Goal: Task Accomplishment & Management: Manage account settings

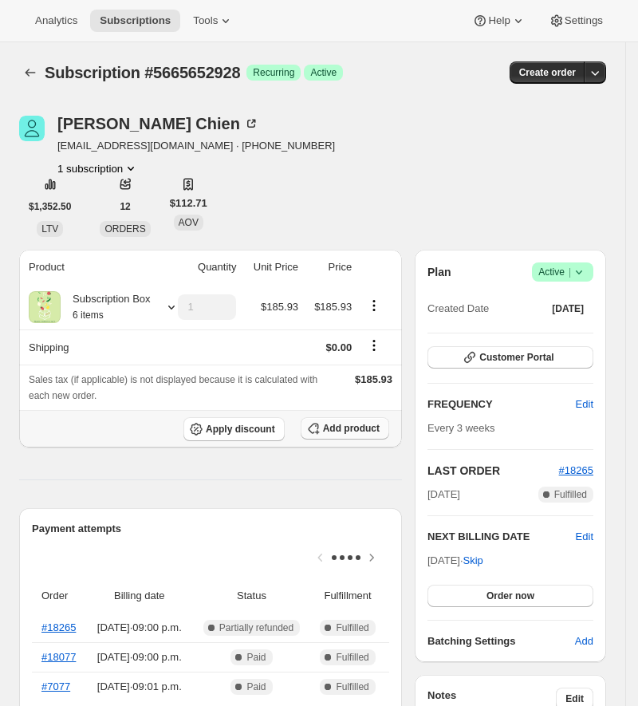
click at [375, 428] on span "Add product" at bounding box center [351, 428] width 57 height 13
click at [358, 427] on span "Add product" at bounding box center [351, 428] width 57 height 13
click at [353, 431] on span "Add product" at bounding box center [351, 428] width 57 height 13
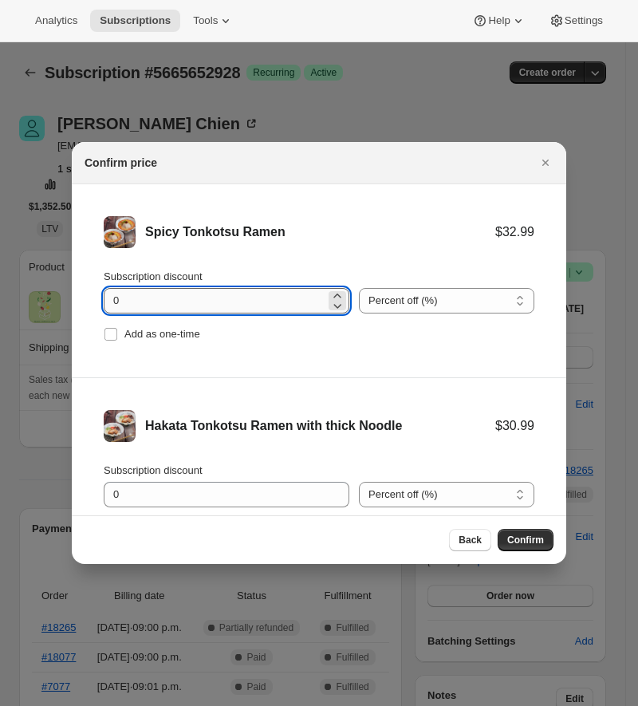
click at [223, 294] on input "0" at bounding box center [215, 301] width 222 height 26
type input "100"
click at [181, 333] on span "Add as one-time" at bounding box center [162, 334] width 76 height 12
click at [117, 333] on input "Add as one-time" at bounding box center [111, 334] width 13 height 13
checkbox input "true"
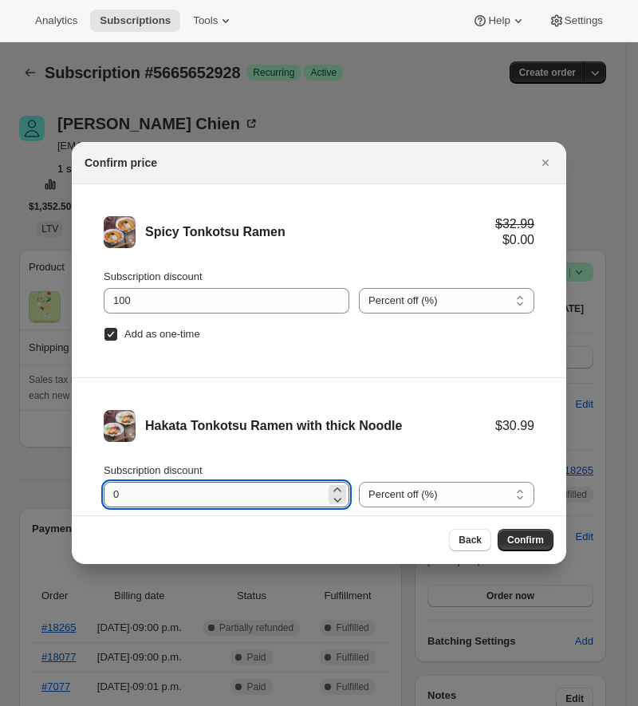
click at [144, 494] on input "0" at bounding box center [215, 495] width 222 height 26
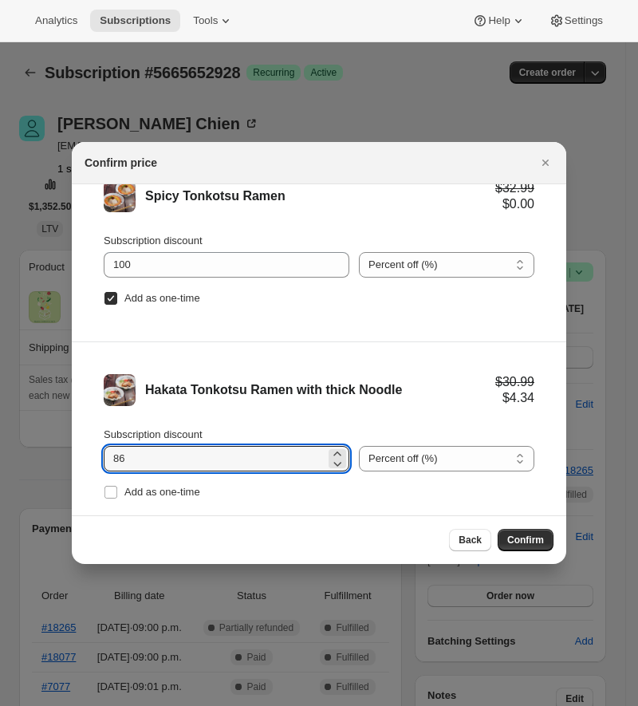
scroll to position [65, 0]
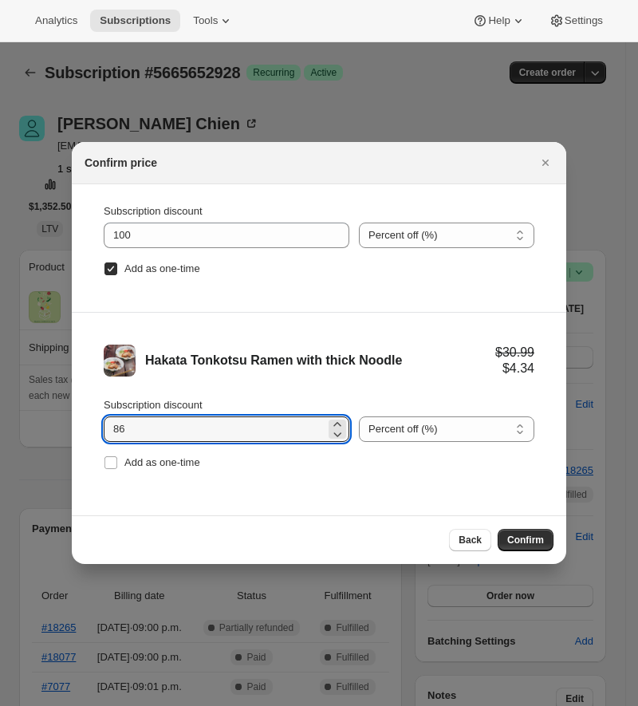
type input "8"
type input "100"
click at [199, 468] on span "Add as one-time" at bounding box center [162, 463] width 76 height 16
click at [117, 468] on input "Add as one-time" at bounding box center [111, 462] width 13 height 13
checkbox input "true"
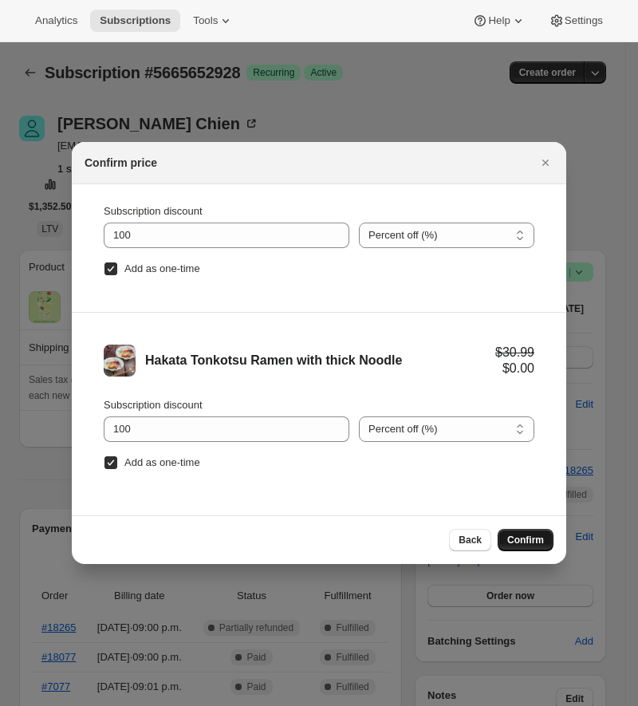
click at [512, 546] on button "Confirm" at bounding box center [526, 540] width 56 height 22
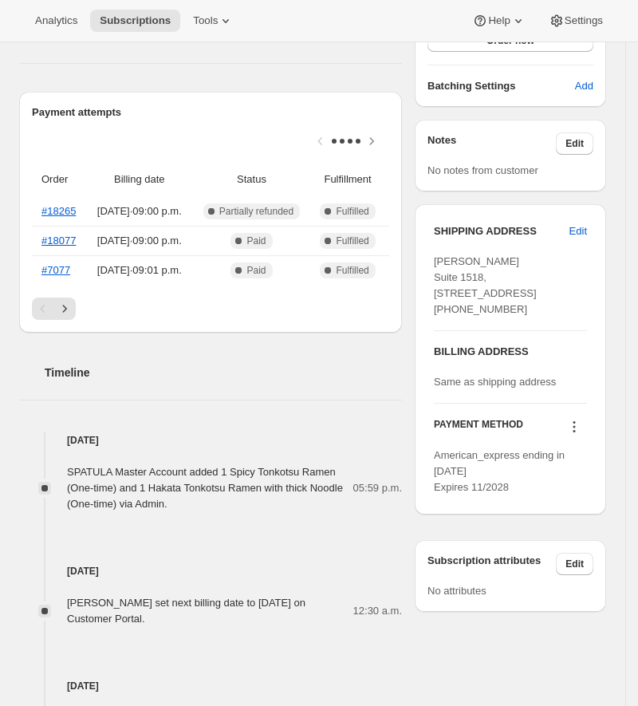
scroll to position [558, 0]
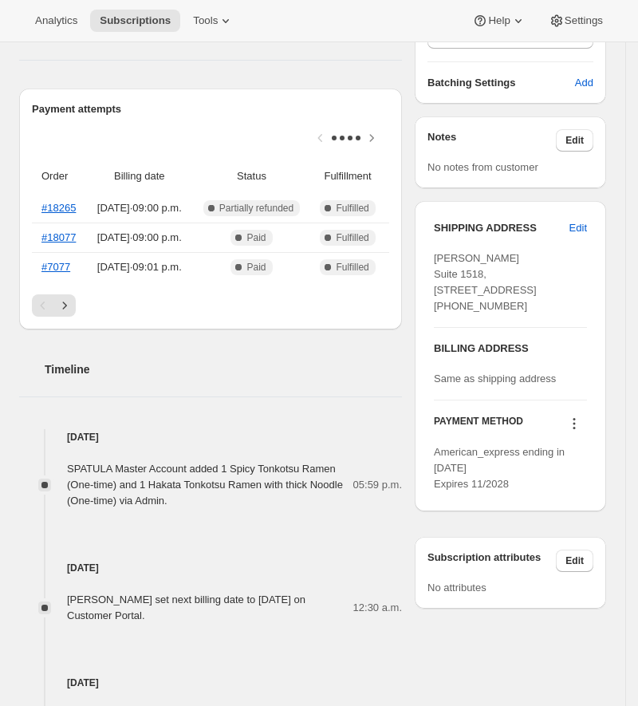
click at [481, 280] on div "[PERSON_NAME] Suite 1518, [STREET_ADDRESS] [PHONE_NUMBER]" at bounding box center [510, 283] width 153 height 64
click at [493, 274] on span "[PERSON_NAME] Suite 1518, [STREET_ADDRESS] [PHONE_NUMBER]" at bounding box center [485, 282] width 103 height 60
drag, startPoint x: 502, startPoint y: 274, endPoint x: 570, endPoint y: 274, distance: 67.8
click at [570, 274] on div "[PERSON_NAME] Suite 1518, [STREET_ADDRESS] [PHONE_NUMBER]" at bounding box center [510, 283] width 153 height 64
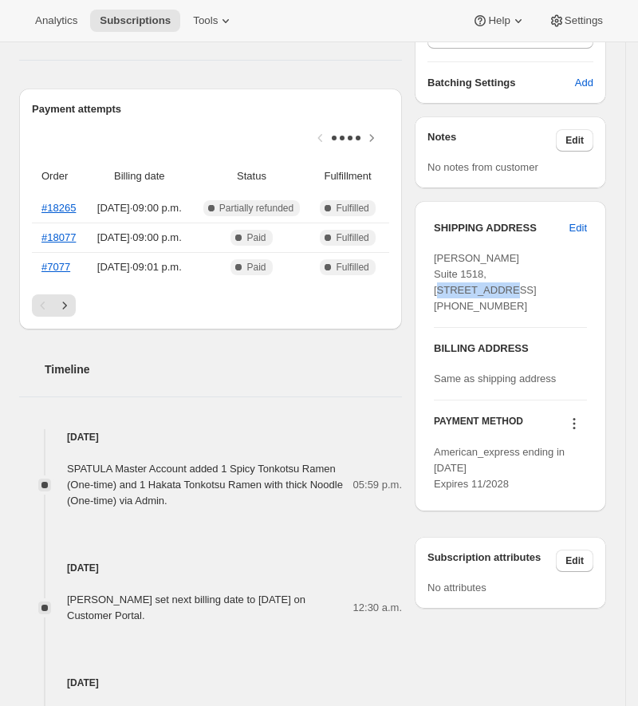
click at [570, 274] on div "[PERSON_NAME] Suite 1518, [STREET_ADDRESS] [PHONE_NUMBER]" at bounding box center [510, 283] width 153 height 64
drag, startPoint x: 575, startPoint y: 274, endPoint x: 503, endPoint y: 275, distance: 72.6
click at [503, 275] on div "[PERSON_NAME] Suite 1518, [STREET_ADDRESS] [PHONE_NUMBER]" at bounding box center [510, 283] width 153 height 64
copy span "[STREET_ADDRESS]"
